Goal: Task Accomplishment & Management: Manage account settings

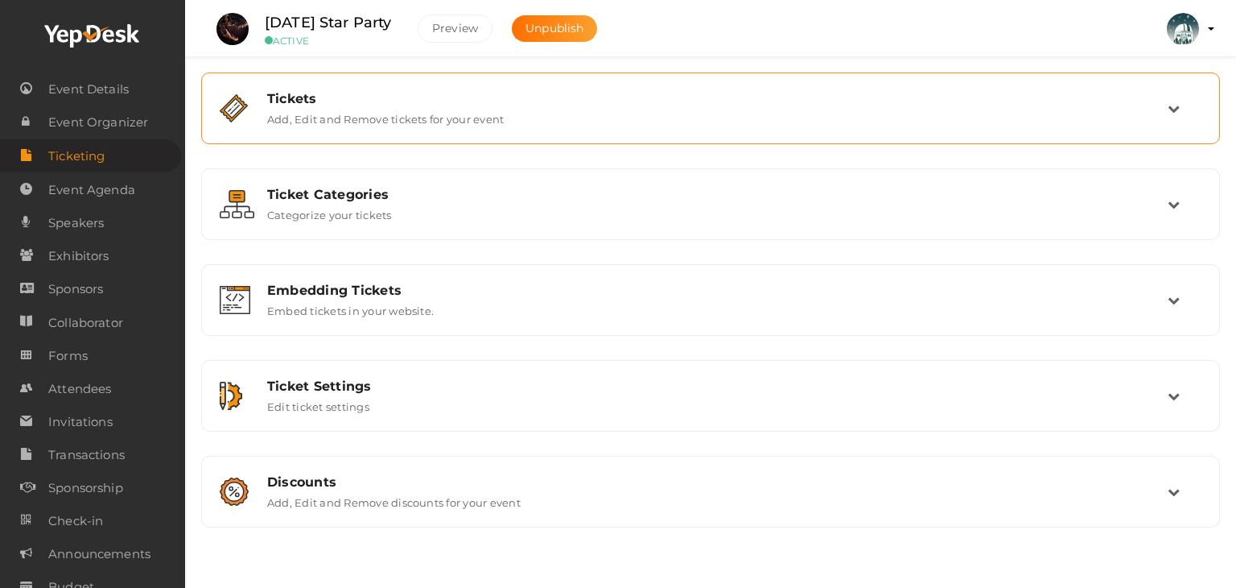
click at [345, 101] on div "Tickets" at bounding box center [717, 98] width 901 height 15
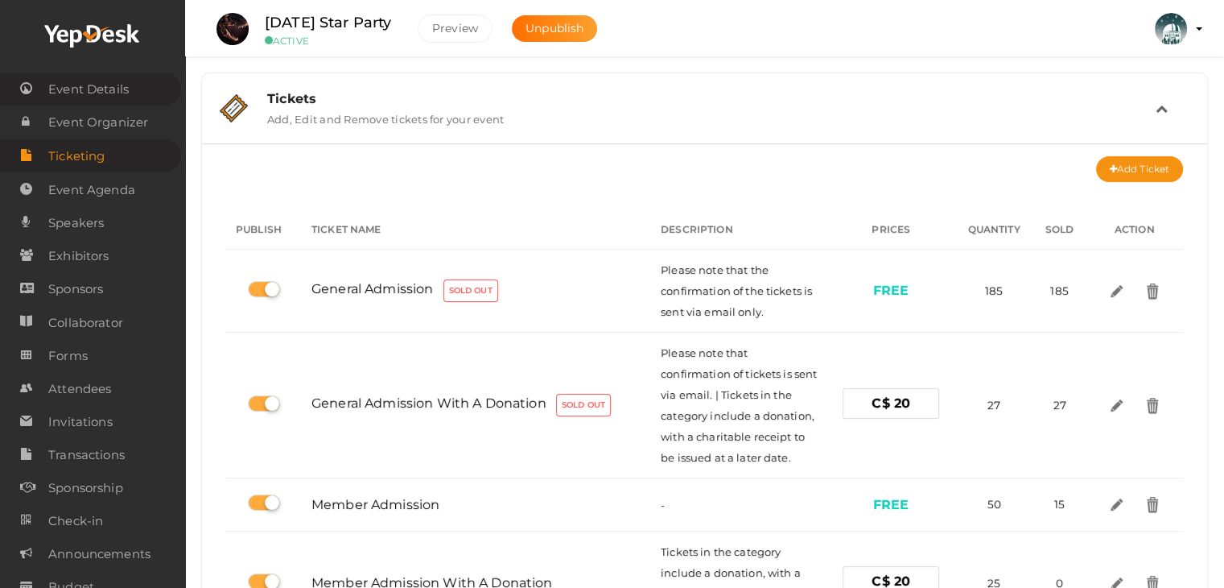
click at [93, 81] on span "Event Details" at bounding box center [88, 89] width 80 height 32
